Goal: Task Accomplishment & Management: Manage account settings

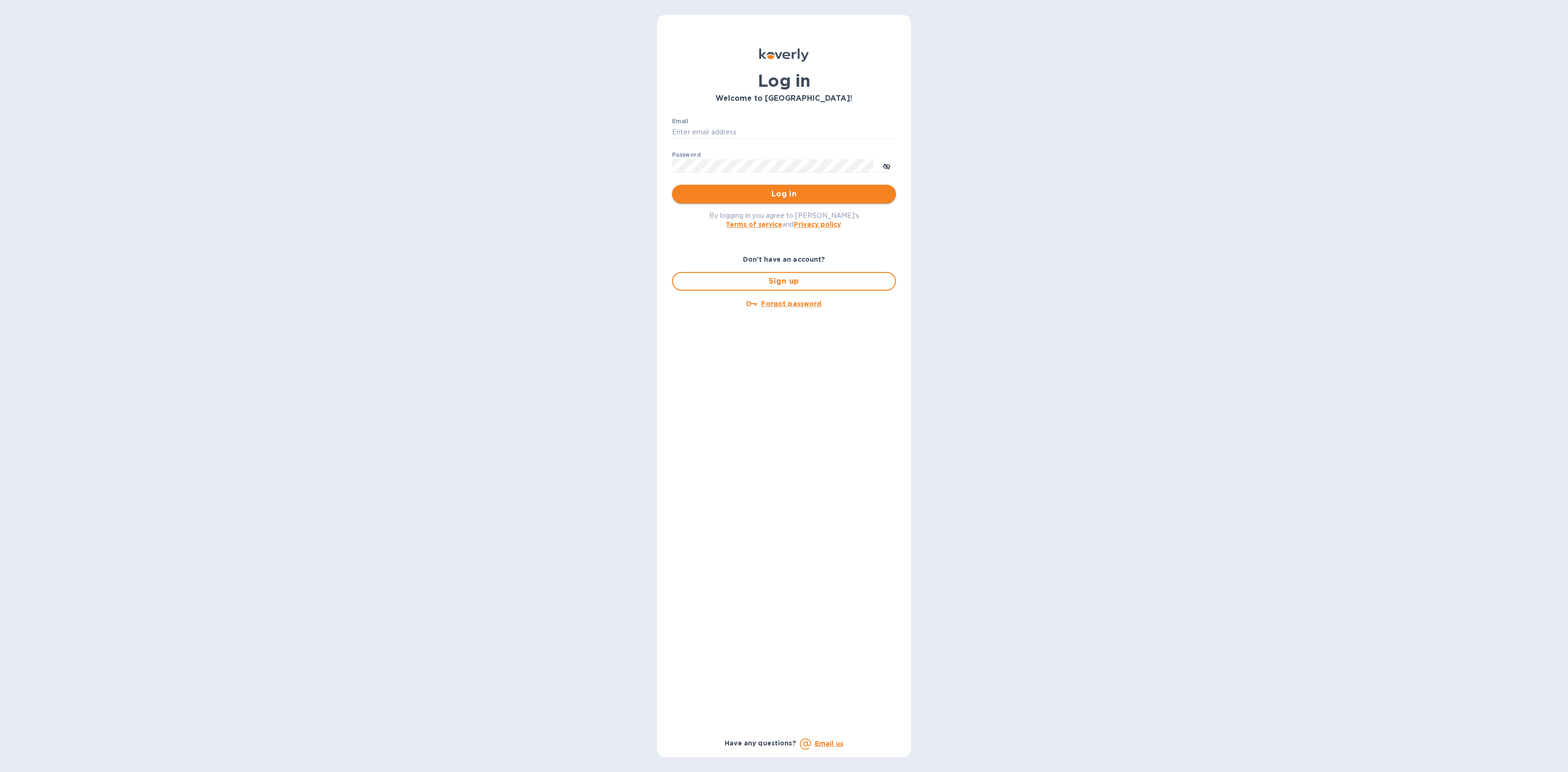
type input "brandon@sixlabel.com"
click at [754, 187] on button "Log in" at bounding box center [784, 194] width 224 height 19
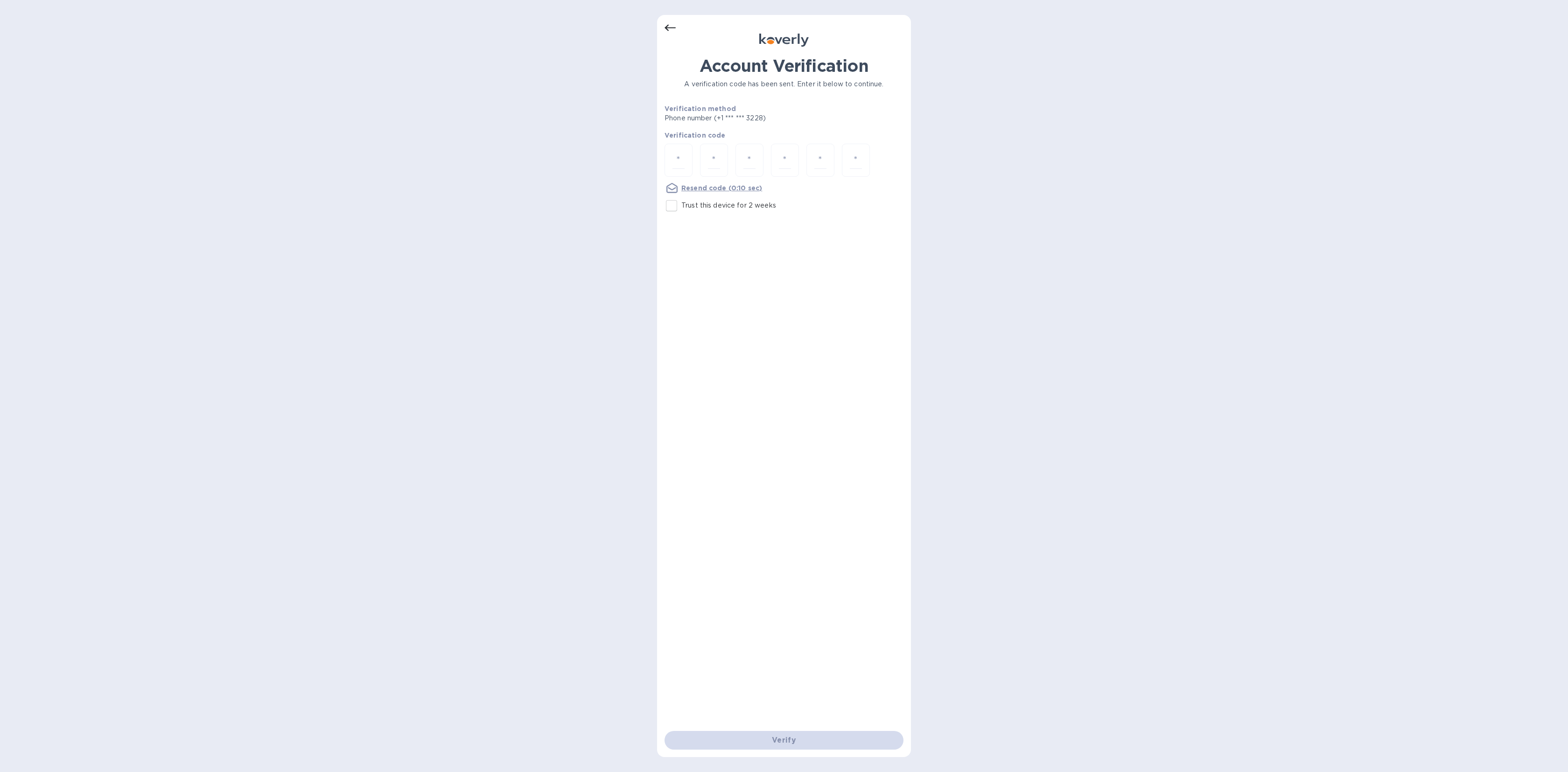
click at [679, 204] on input "Trust this device for 2 weeks" at bounding box center [671, 206] width 19 height 19
checkbox input "true"
click at [676, 160] on input "number" at bounding box center [679, 160] width 12 height 17
type input "2"
type input "8"
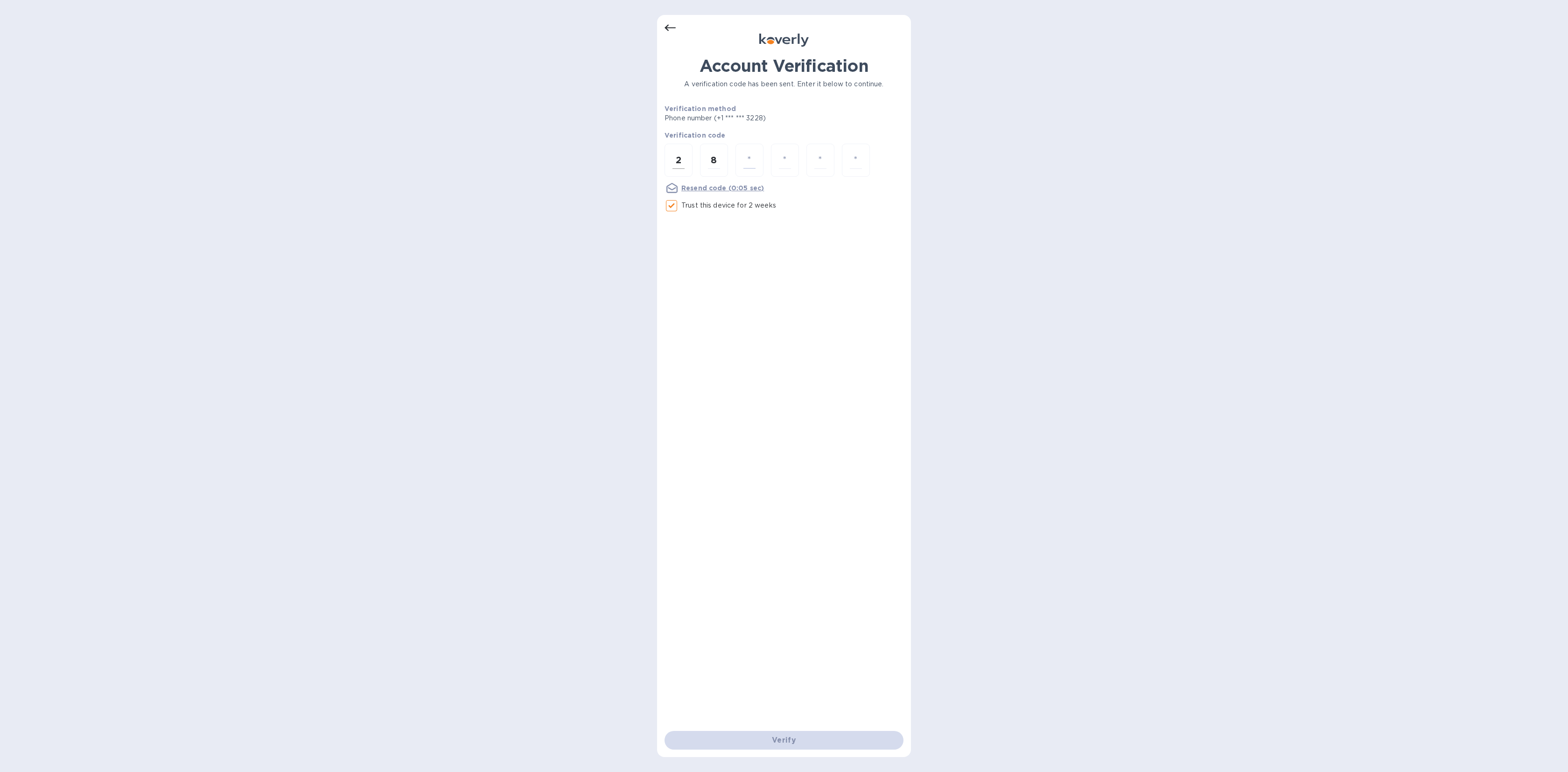
type input "3"
type input "1"
type input "9"
type input "0"
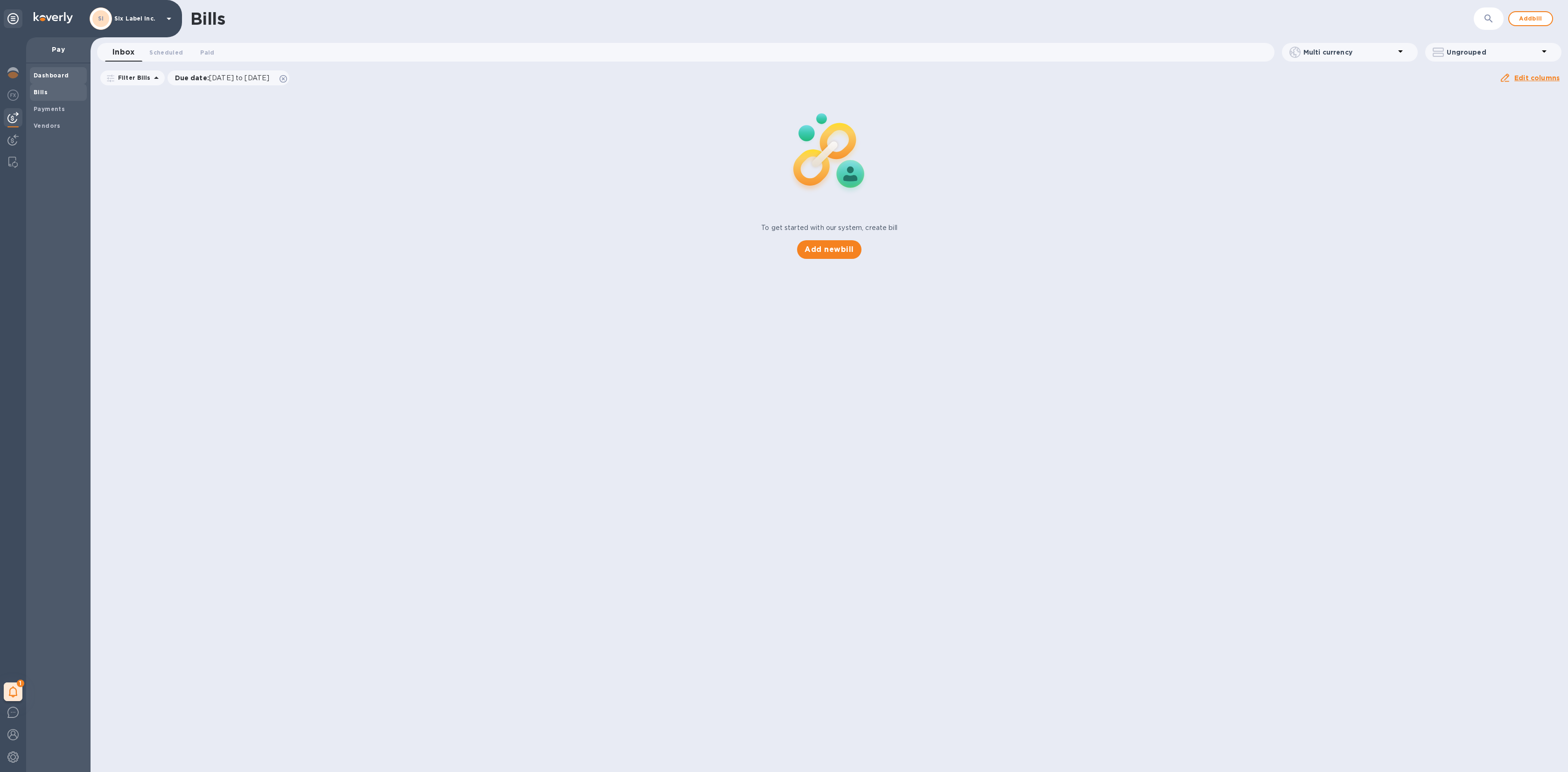
click at [52, 77] on b "Dashboard" at bounding box center [51, 75] width 35 height 7
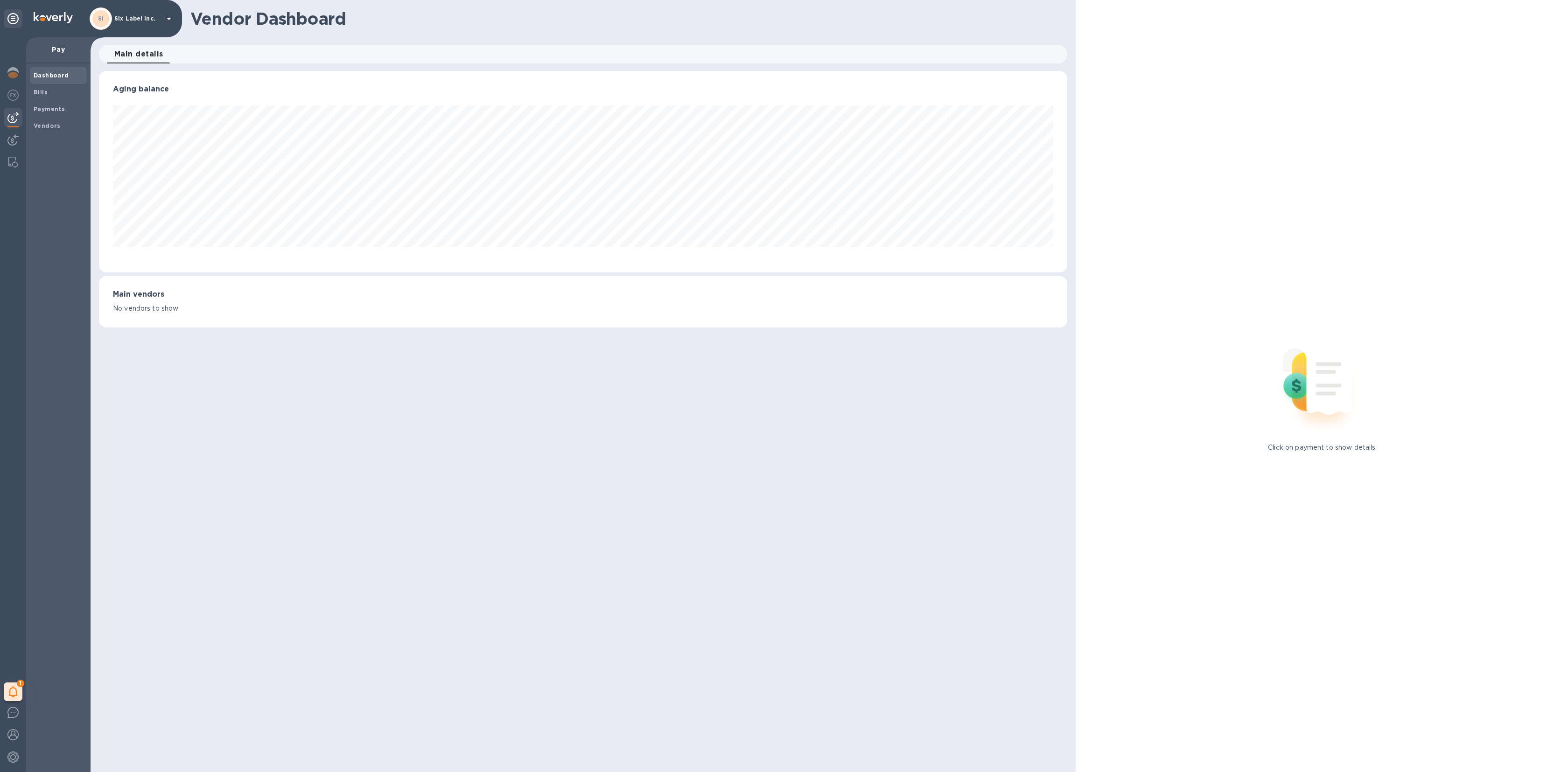
scroll to position [201, 968]
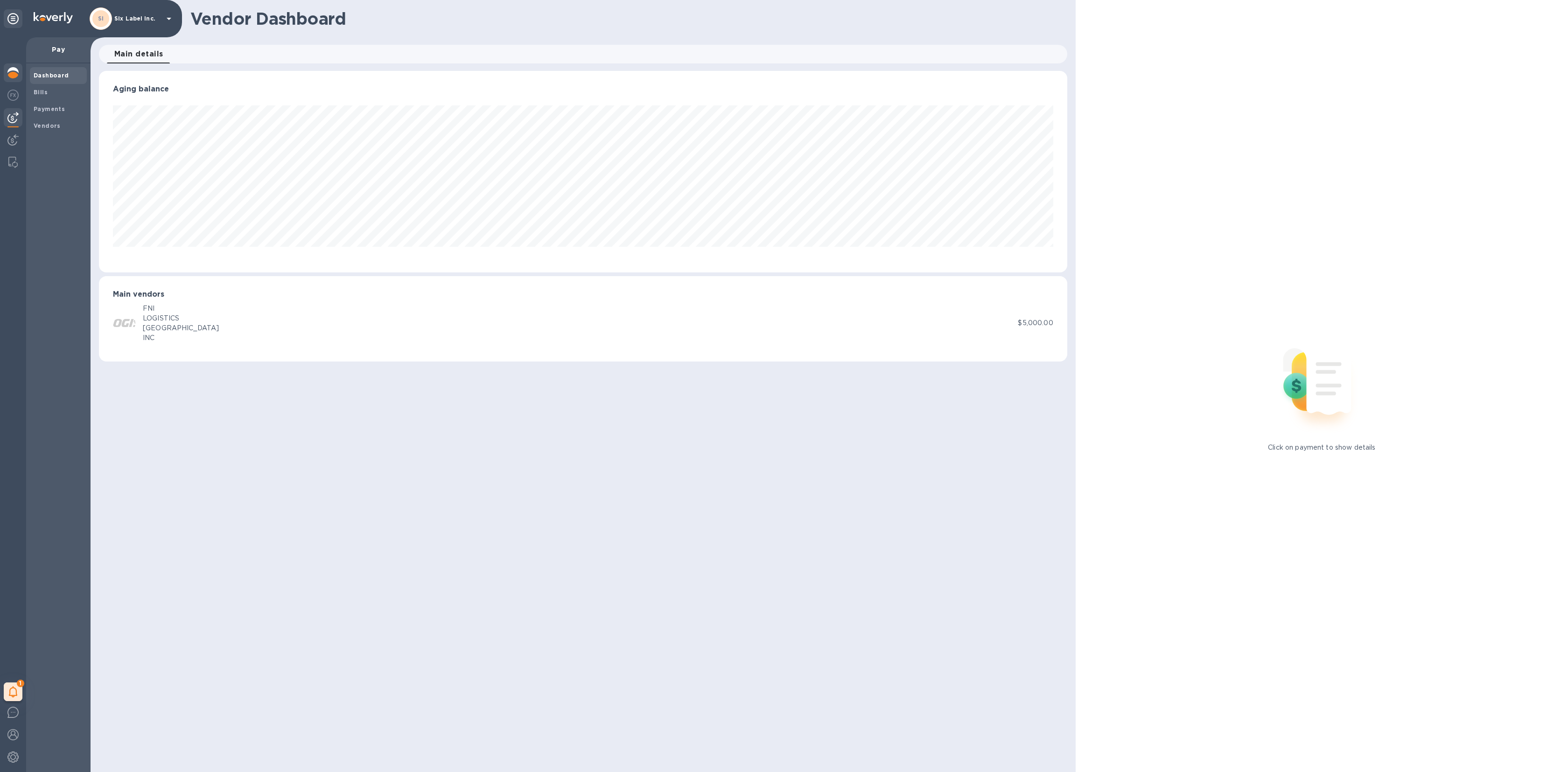
click at [14, 73] on img at bounding box center [13, 72] width 11 height 11
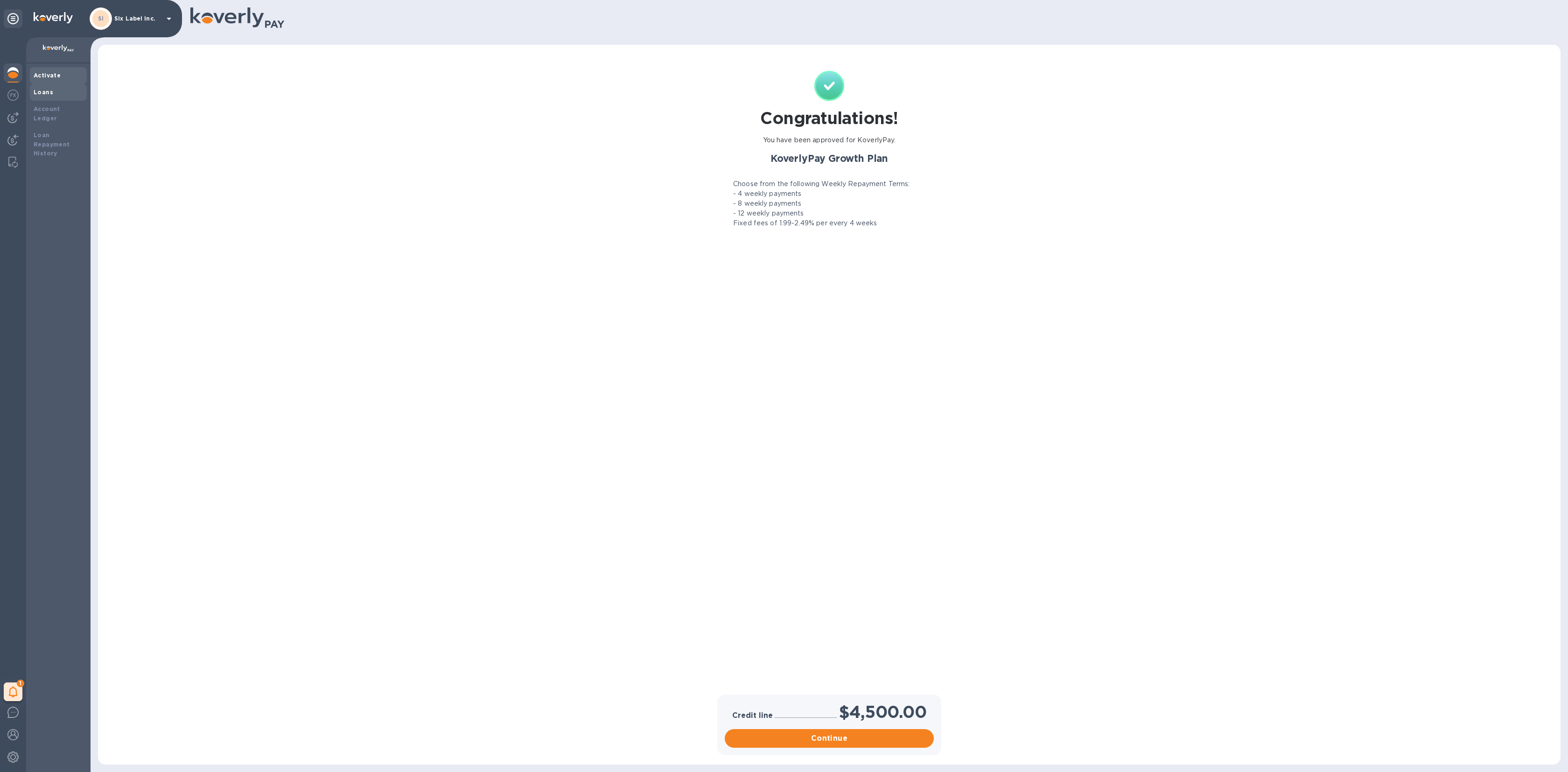
click at [51, 91] on b "Loans" at bounding box center [43, 92] width 19 height 7
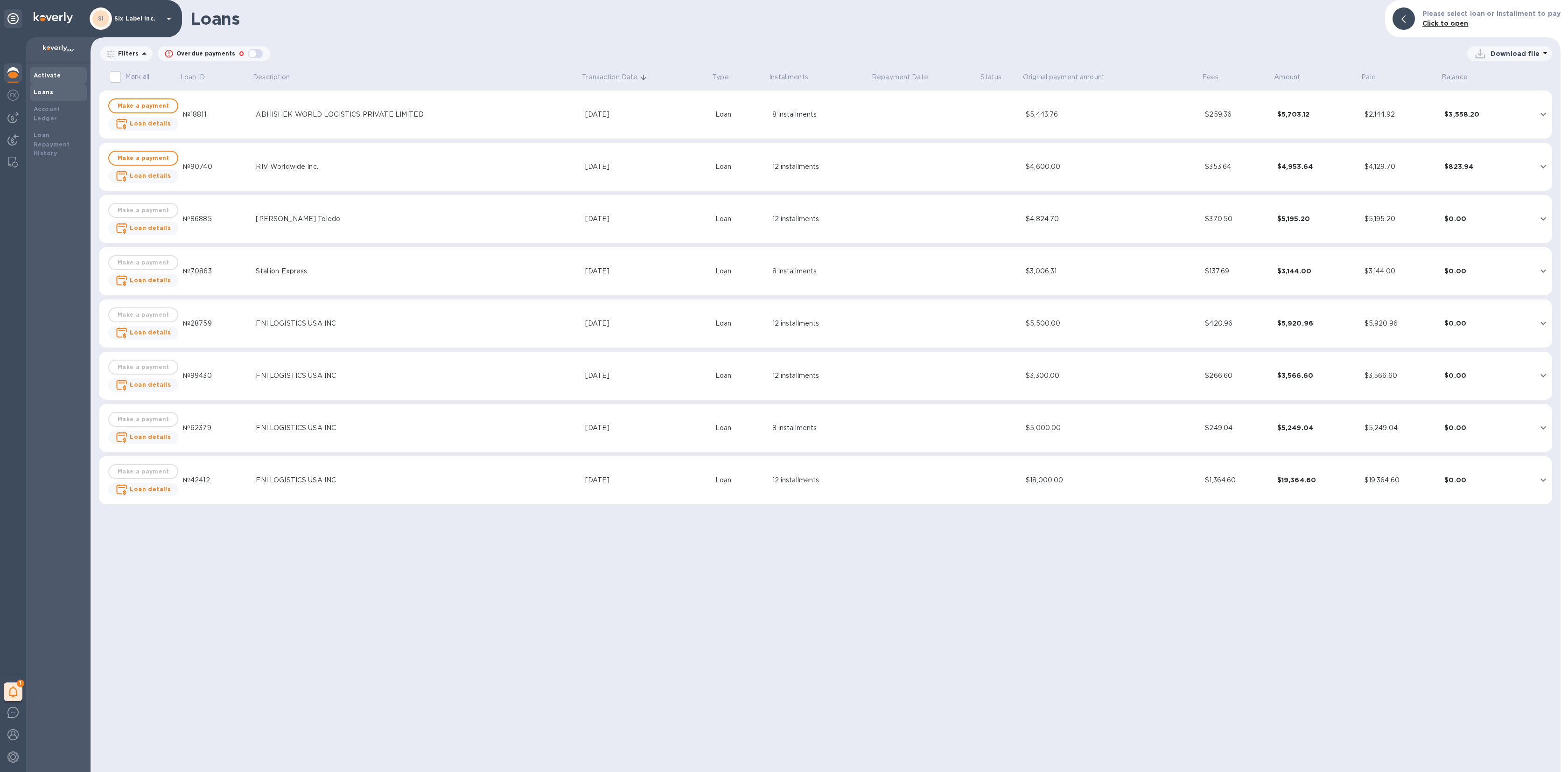
click at [45, 78] on b "Activate" at bounding box center [47, 75] width 27 height 7
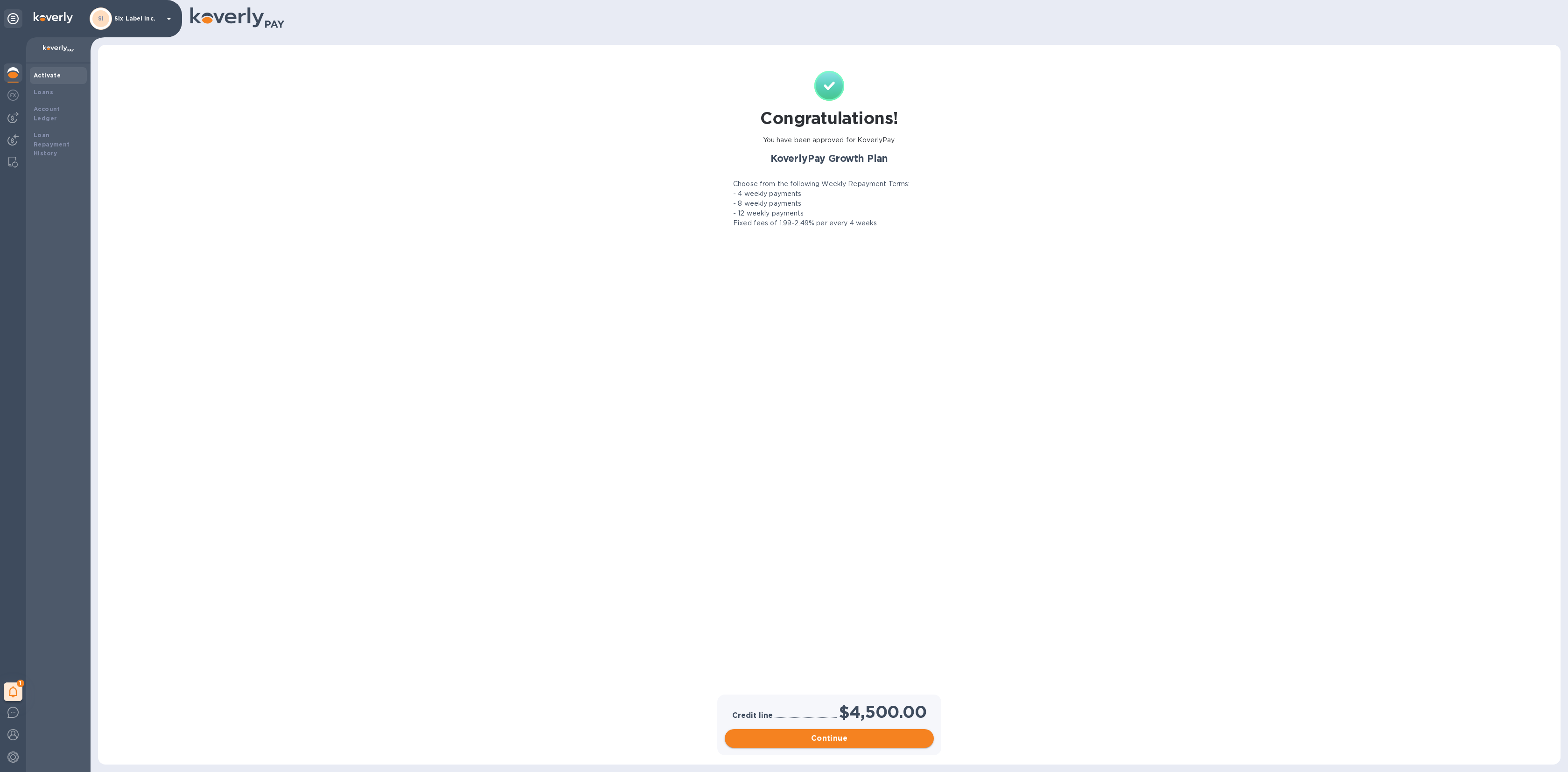
click at [807, 742] on span "Continue" at bounding box center [829, 738] width 194 height 11
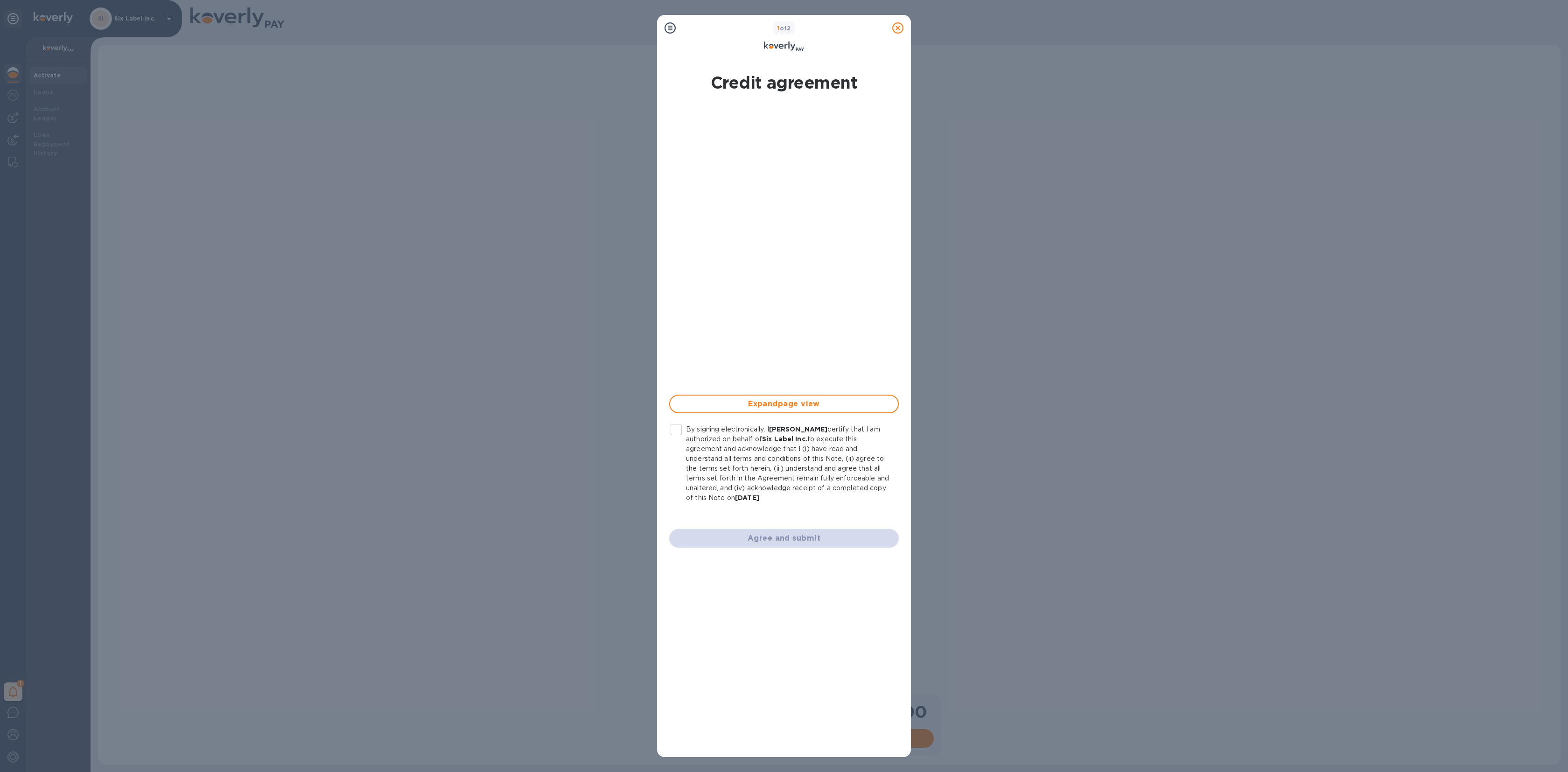
click at [898, 29] on icon at bounding box center [898, 28] width 11 height 11
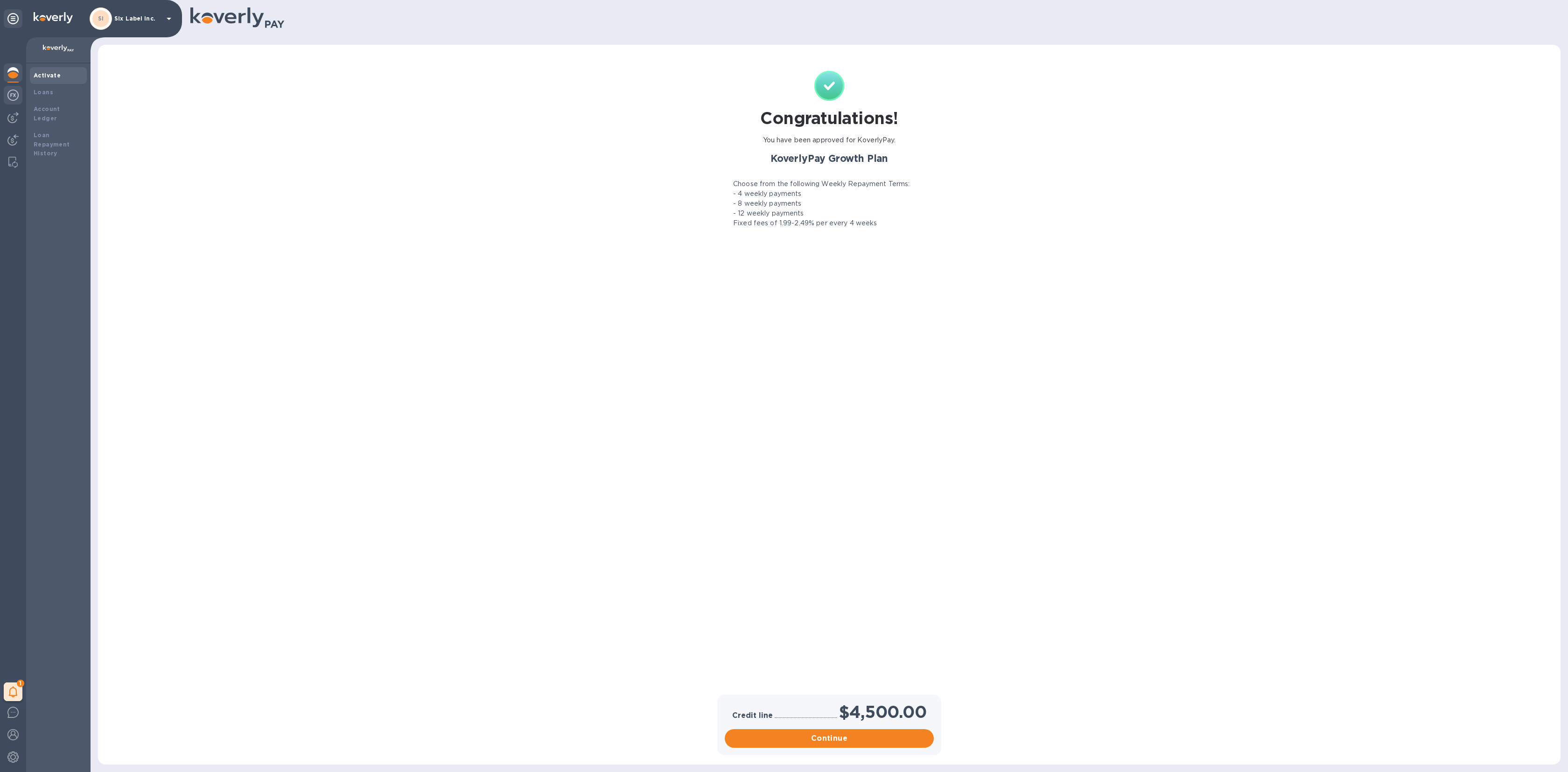
click at [13, 99] on img at bounding box center [13, 95] width 11 height 11
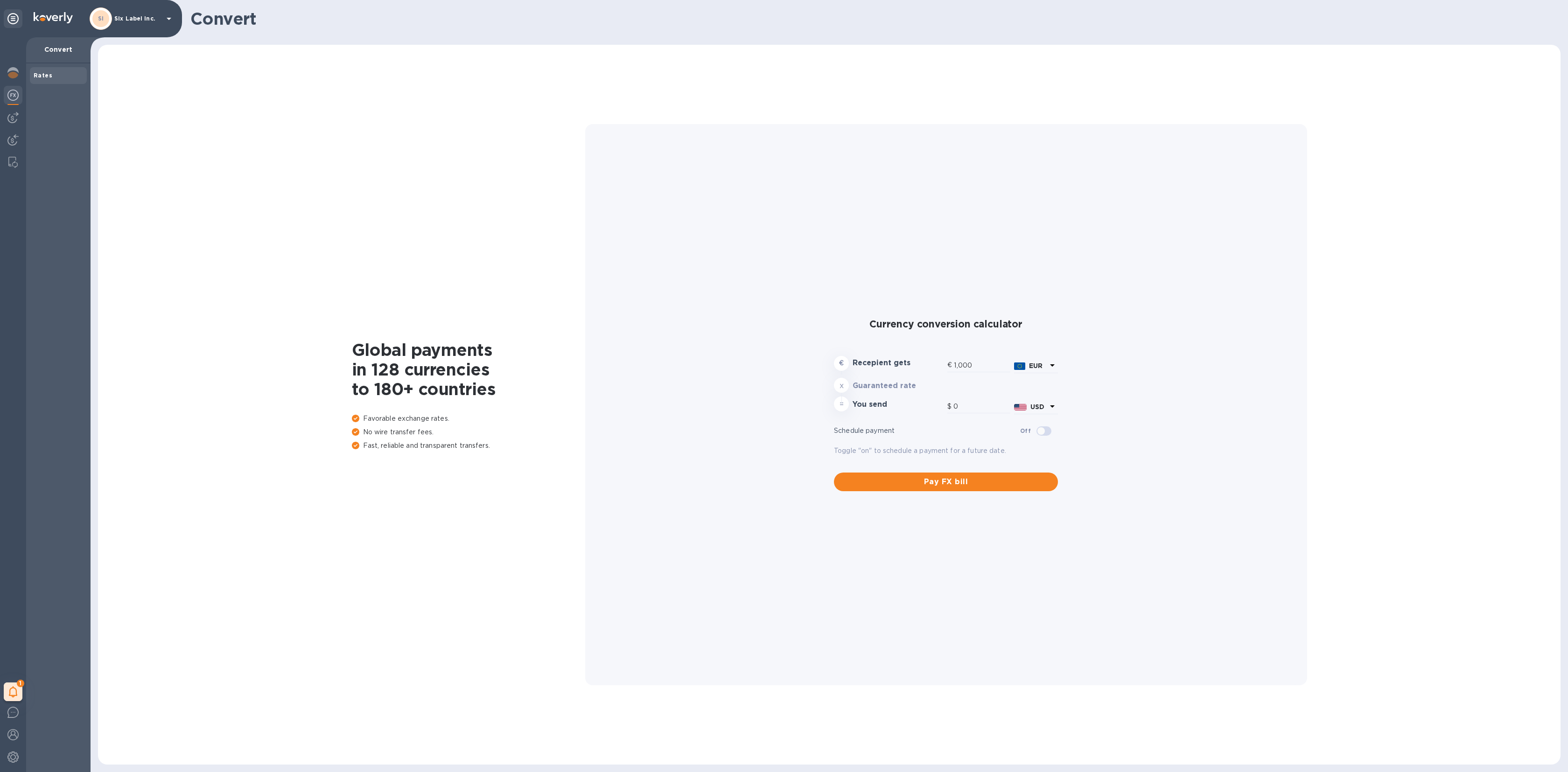
type input "1,173.25"
click at [12, 71] on img at bounding box center [13, 72] width 11 height 11
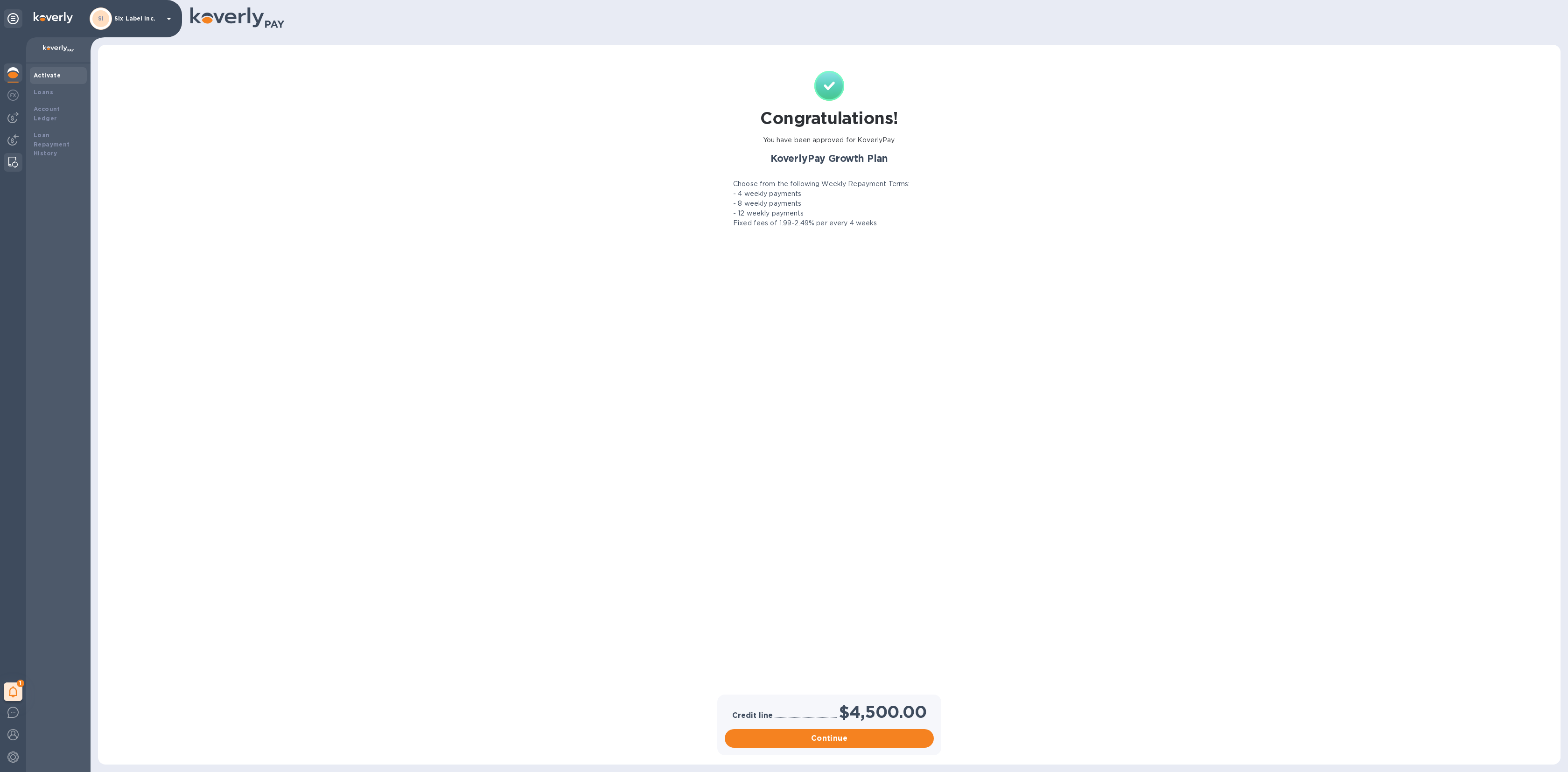
click at [14, 165] on img at bounding box center [13, 162] width 9 height 11
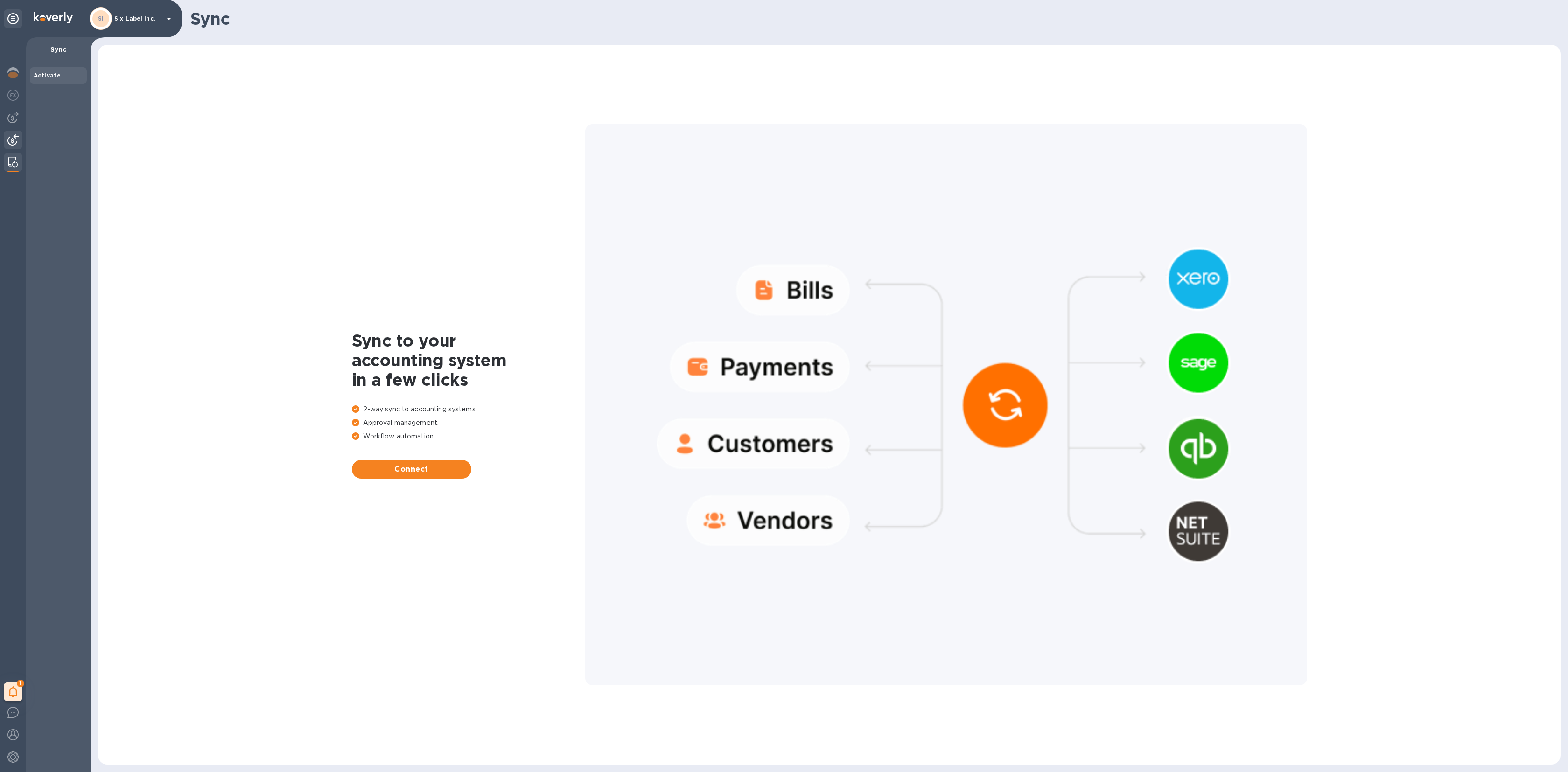
click at [13, 138] on img at bounding box center [13, 140] width 11 height 11
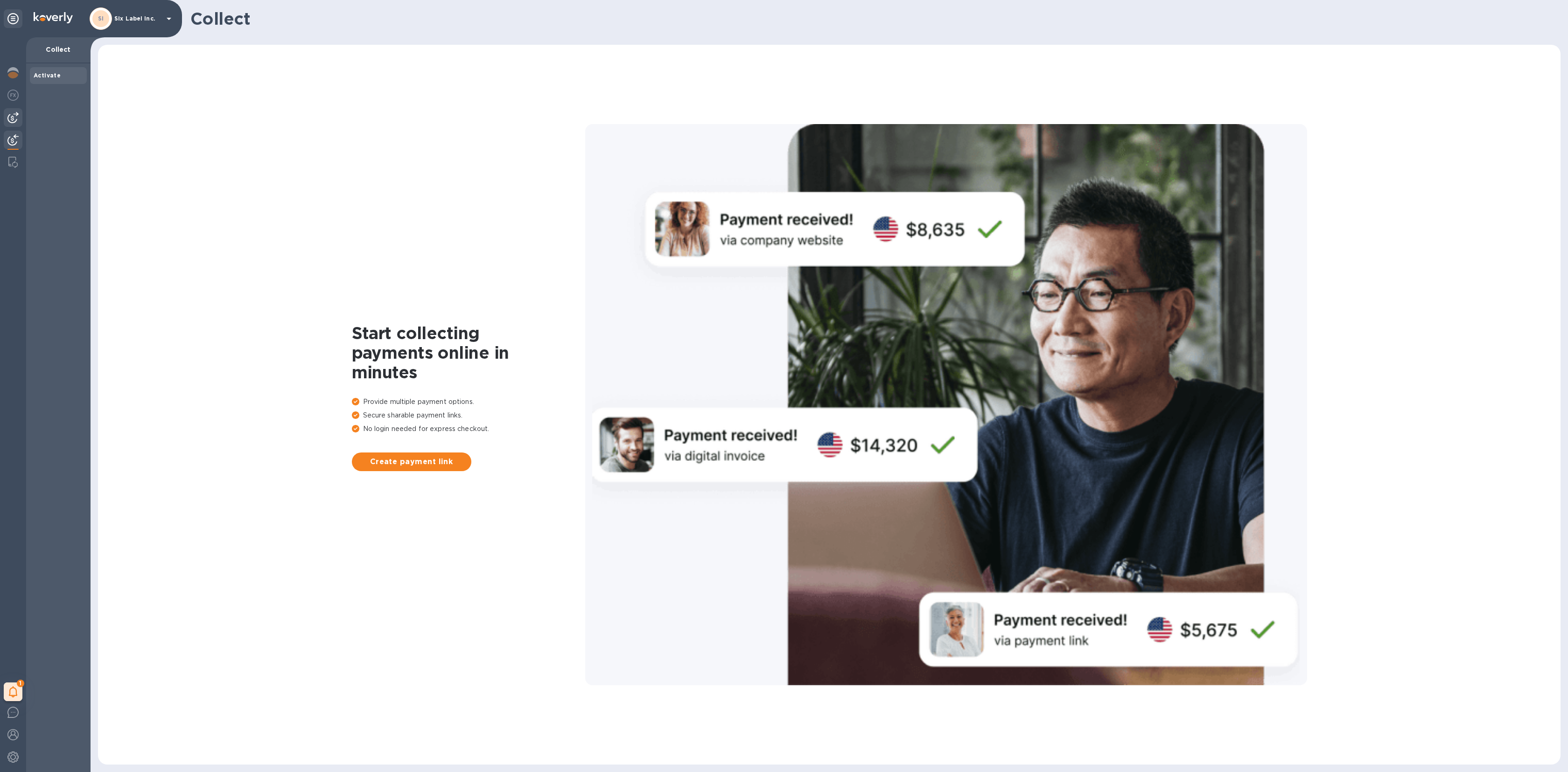
click at [13, 123] on div at bounding box center [13, 117] width 19 height 19
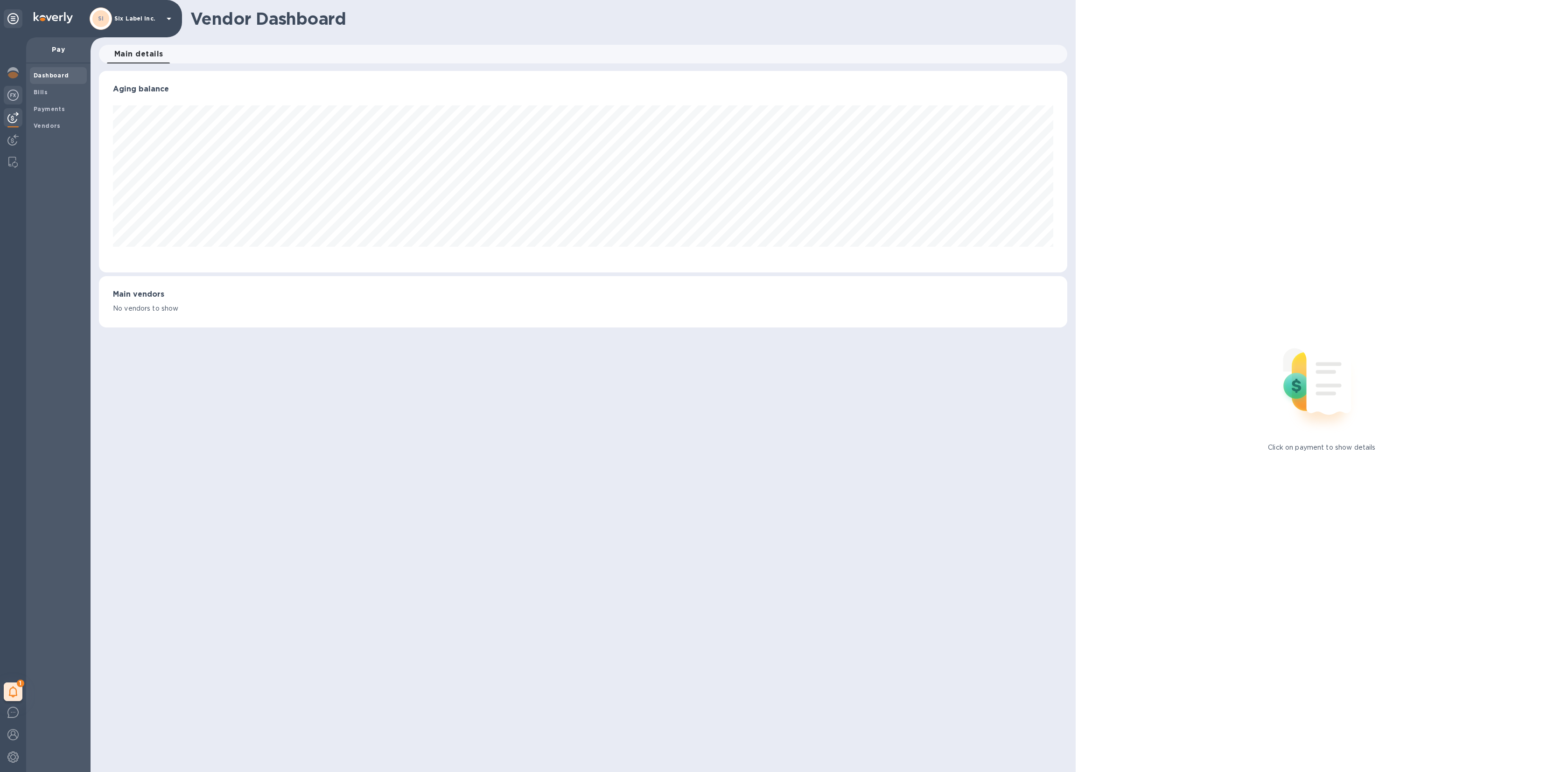
scroll to position [201, 968]
click at [9, 98] on img at bounding box center [13, 95] width 11 height 11
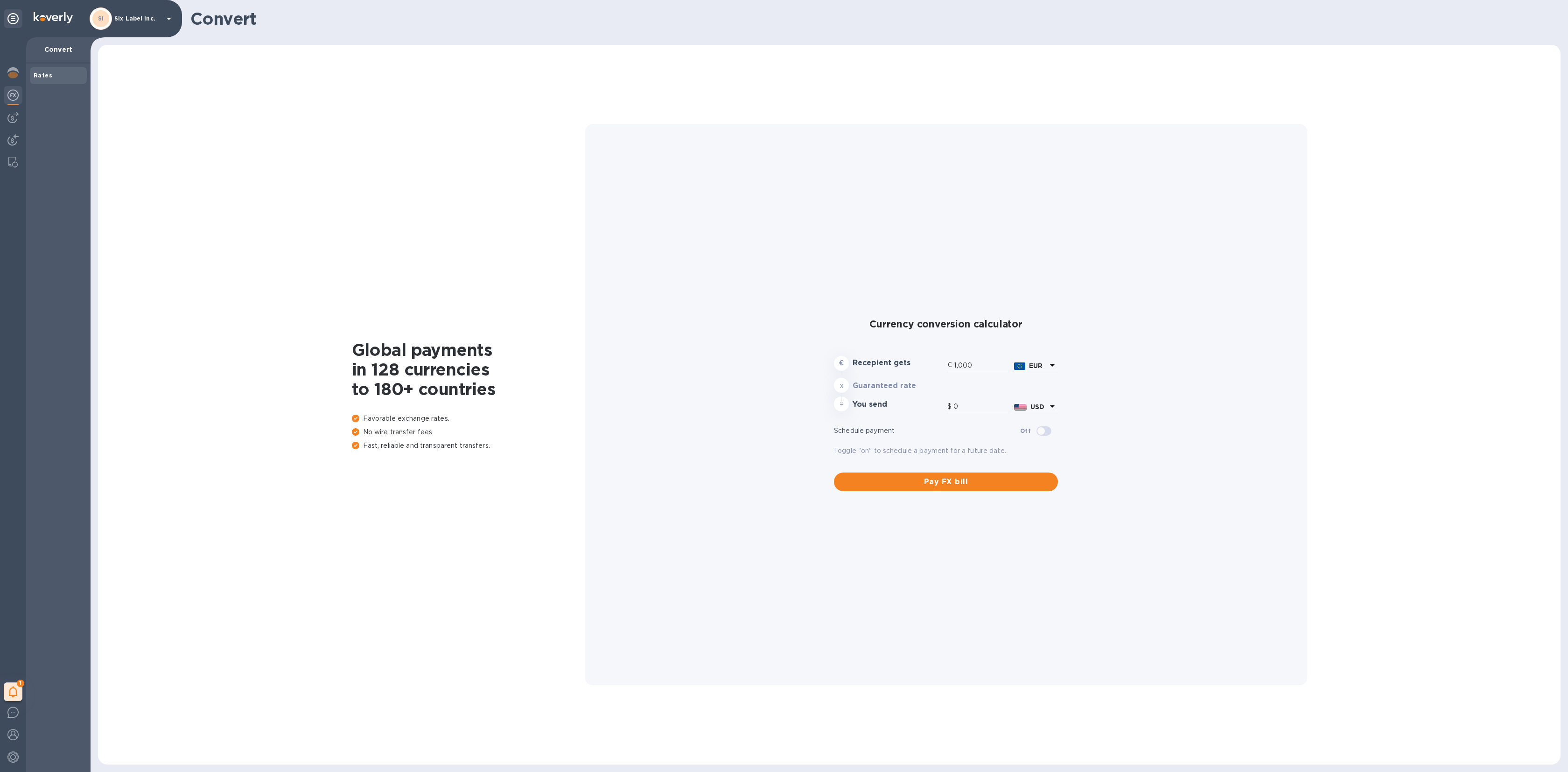
type input "1,173.25"
click at [15, 71] on img at bounding box center [13, 72] width 11 height 11
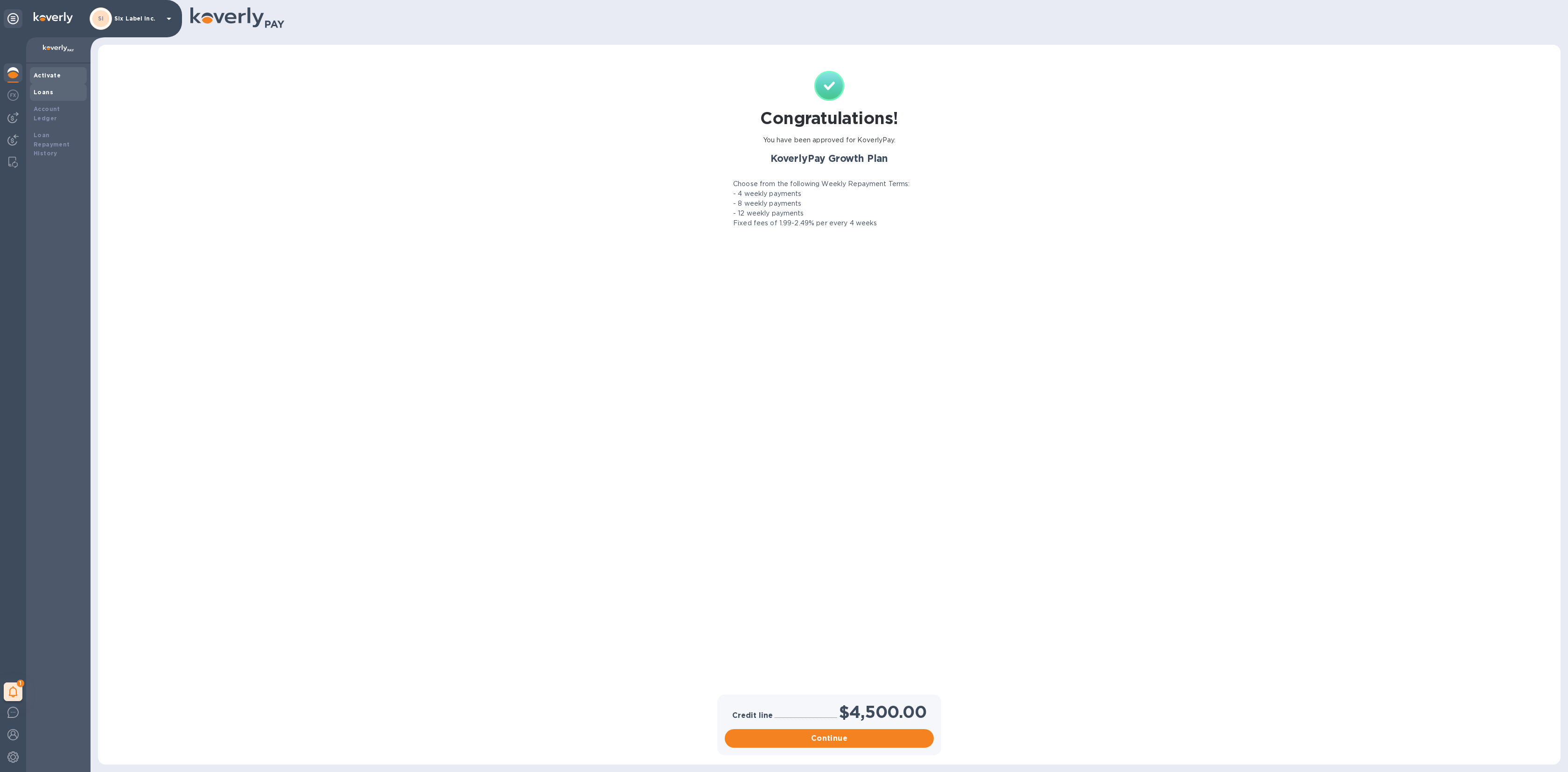
click at [44, 88] on div "Loans" at bounding box center [58, 92] width 49 height 9
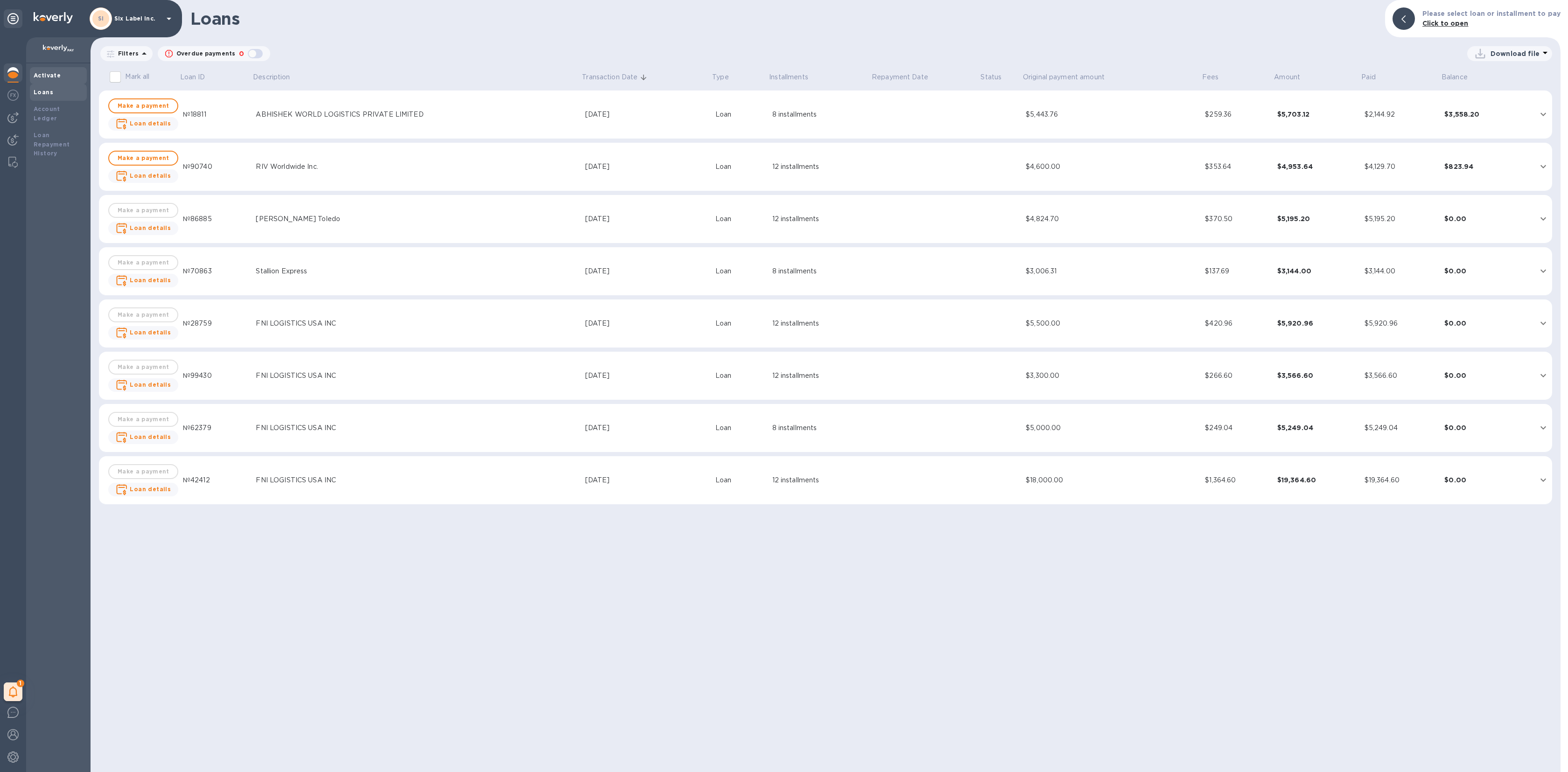
click at [44, 78] on b "Activate" at bounding box center [47, 75] width 27 height 7
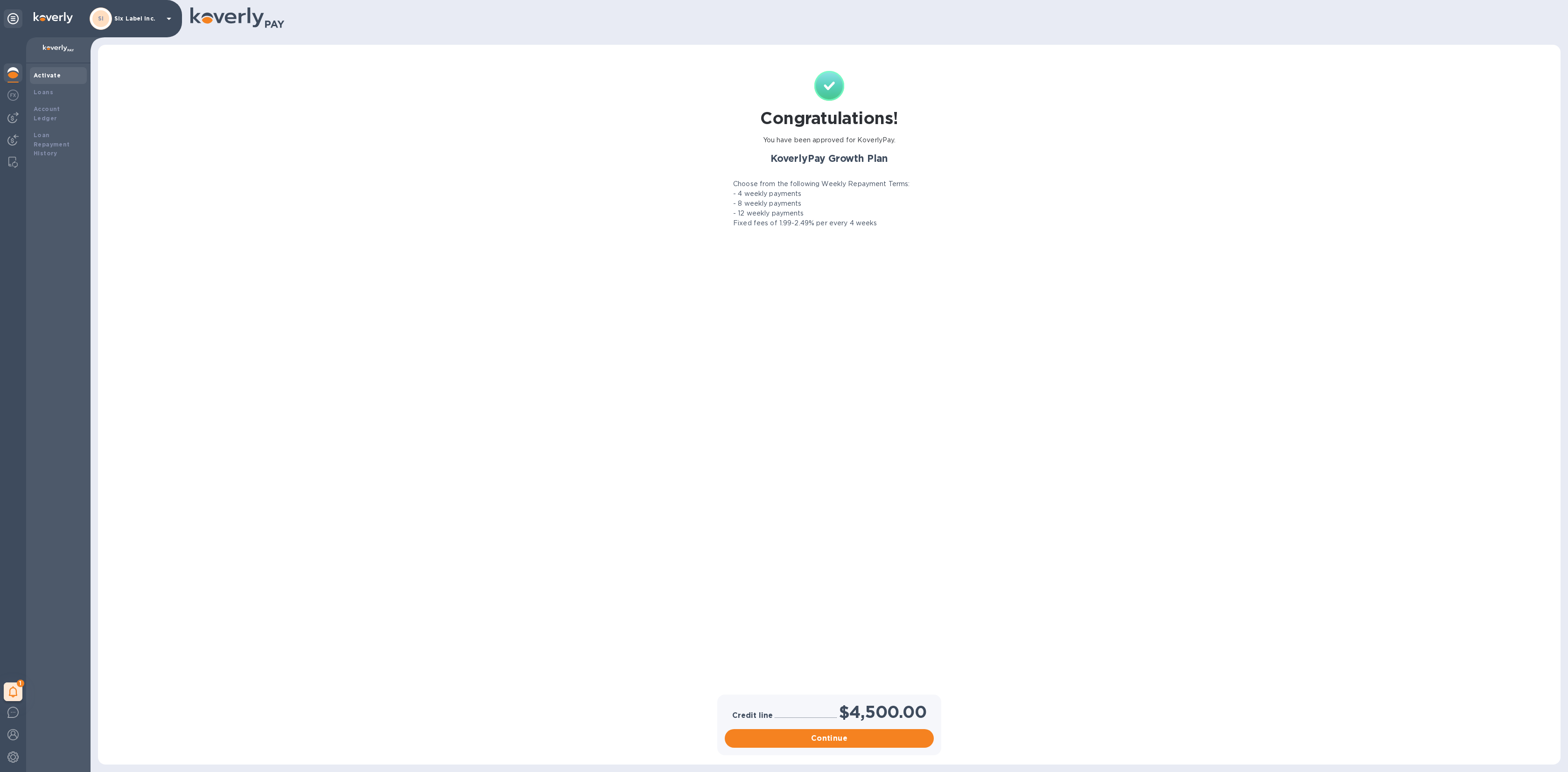
click at [145, 30] on div "SI Six Label Inc." at bounding box center [91, 18] width 182 height 37
click at [158, 21] on p "Six Label Inc." at bounding box center [138, 18] width 47 height 7
click at [158, 21] on div at bounding box center [784, 386] width 1568 height 772
